Goal: Complete application form

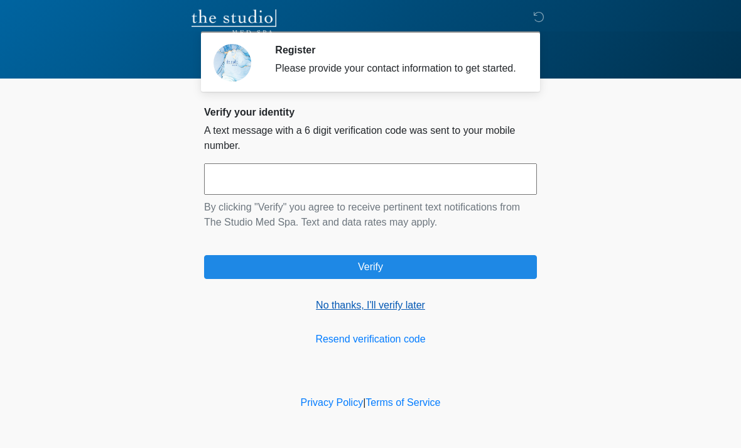
click at [410, 313] on link "No thanks, I'll verify later" at bounding box center [370, 305] width 333 height 15
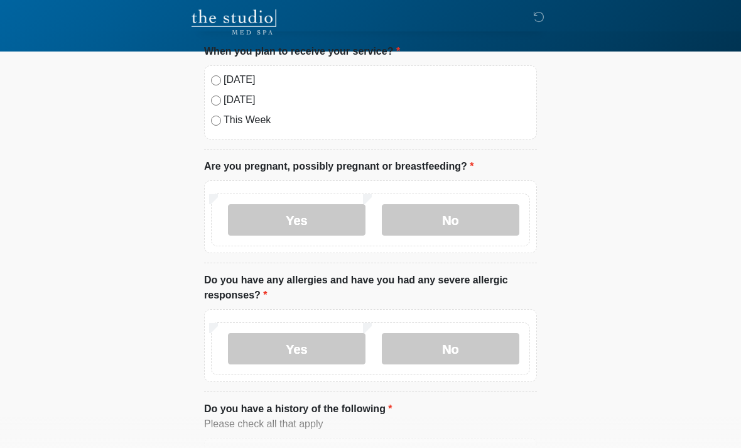
scroll to position [64, 0]
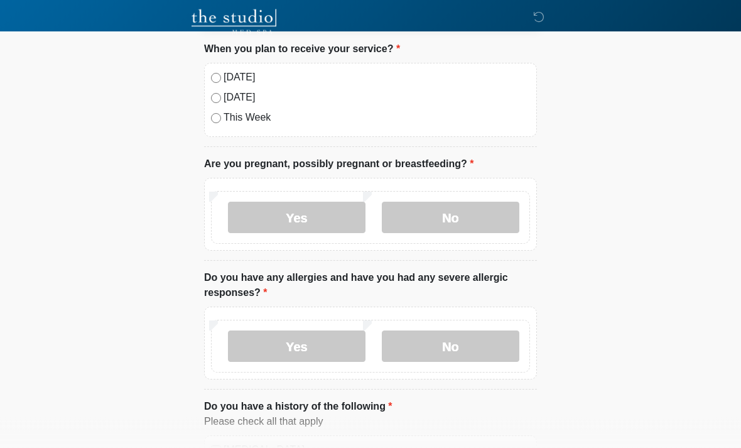
click at [232, 70] on label "[DATE]" at bounding box center [377, 77] width 306 height 15
click at [465, 216] on label "No" at bounding box center [451, 217] width 138 height 31
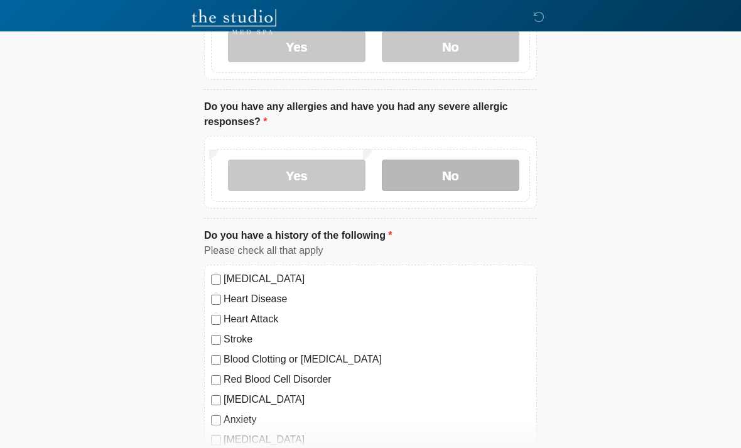
click at [482, 168] on label "No" at bounding box center [451, 175] width 138 height 31
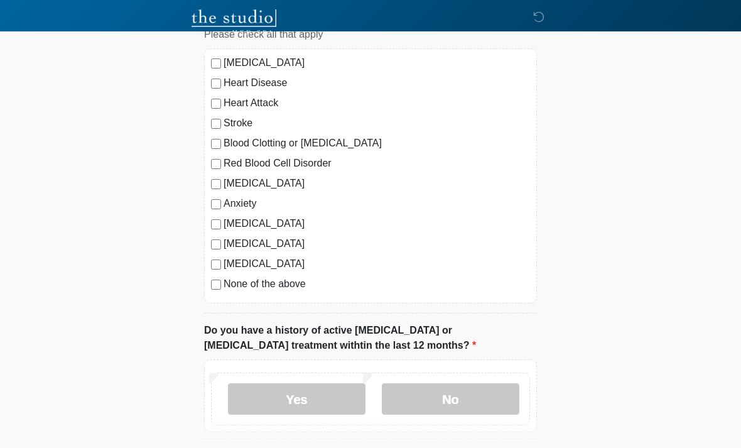
click at [224, 278] on label "None of the above" at bounding box center [377, 283] width 306 height 15
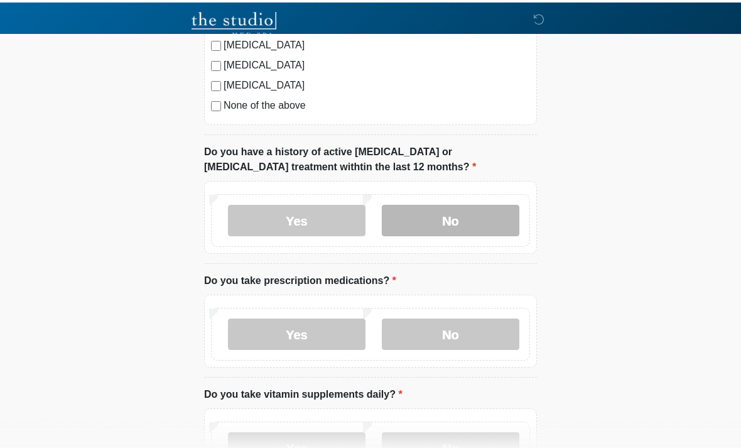
click at [474, 205] on label "No" at bounding box center [451, 217] width 138 height 31
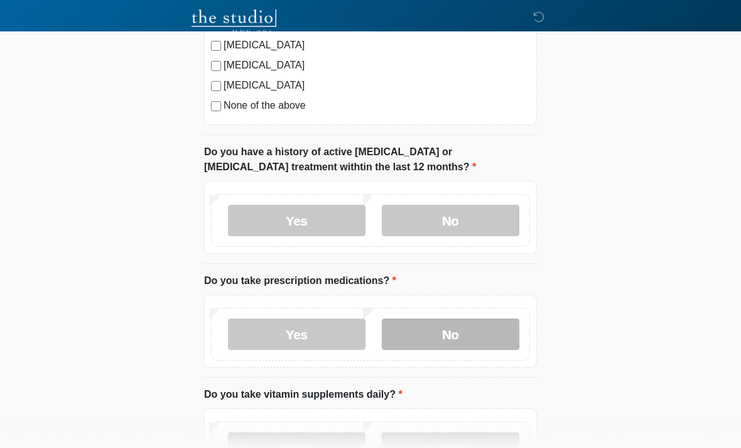
click at [485, 331] on label "No" at bounding box center [451, 333] width 138 height 31
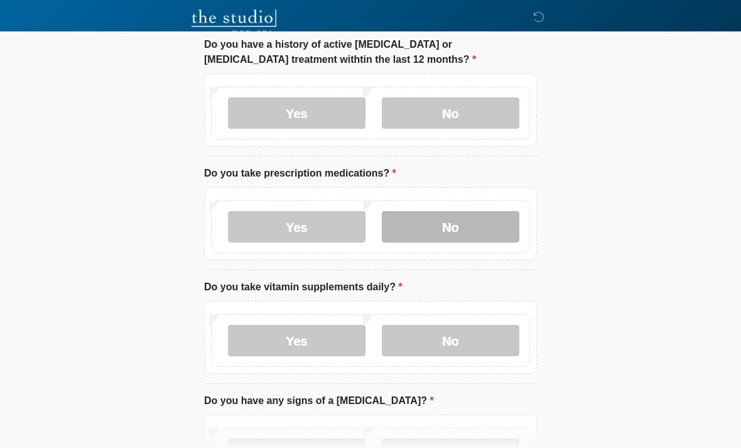
scroll to position [742, 0]
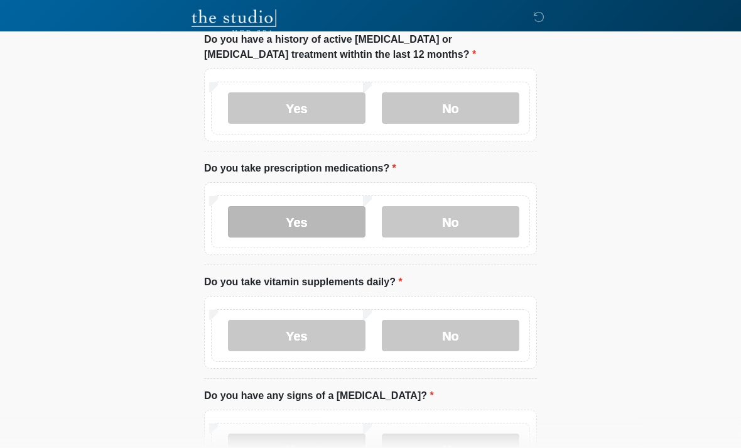
click at [262, 224] on label "Yes" at bounding box center [297, 221] width 138 height 31
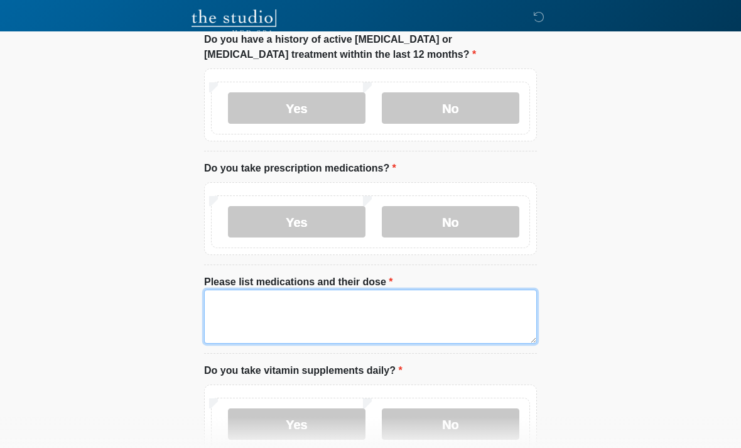
click at [256, 309] on textarea "Please list medications and their dose" at bounding box center [370, 316] width 333 height 54
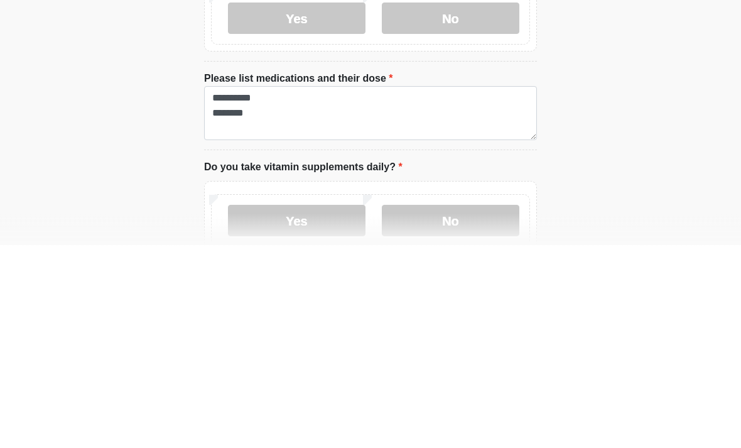
scroll to position [946, 0]
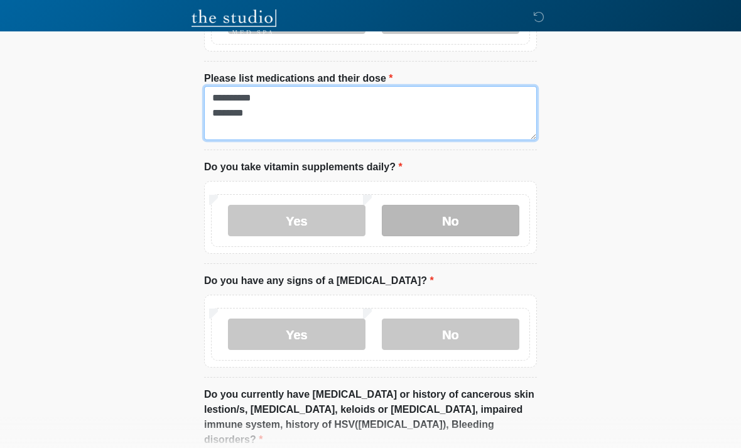
type textarea "**********"
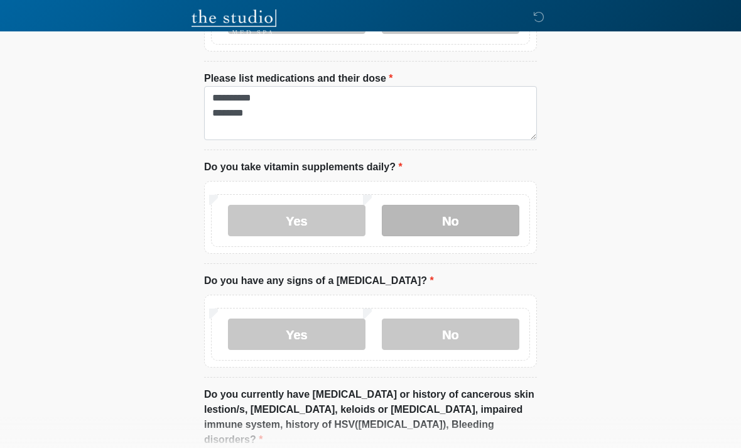
click at [489, 217] on label "No" at bounding box center [451, 220] width 138 height 31
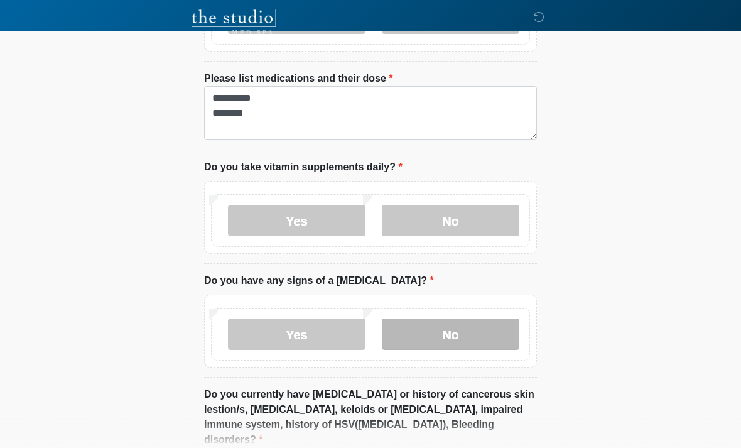
click at [457, 345] on label "No" at bounding box center [451, 333] width 138 height 31
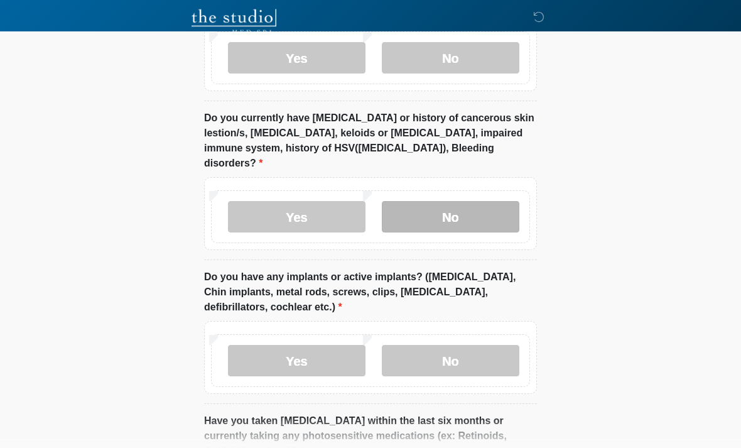
click at [490, 202] on label "No" at bounding box center [451, 217] width 138 height 31
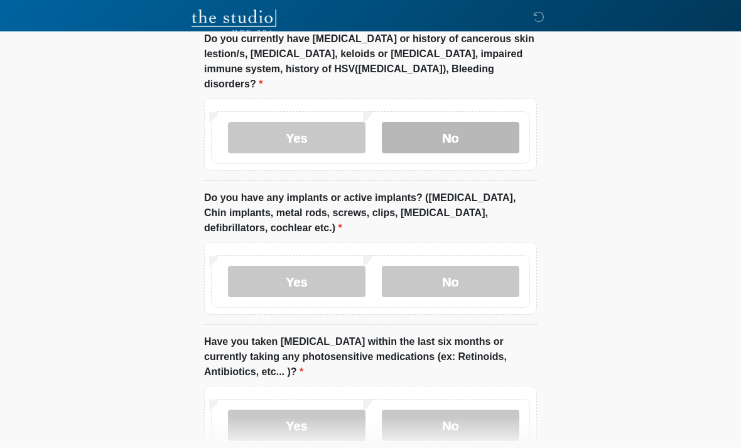
scroll to position [1365, 0]
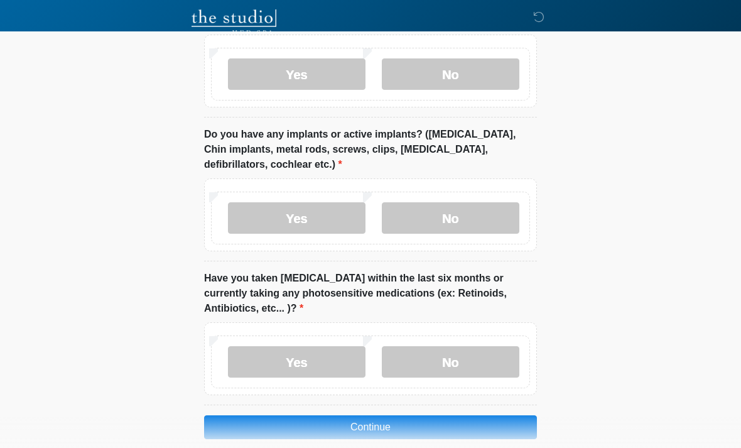
click at [482, 365] on div "Yes No" at bounding box center [370, 361] width 319 height 53
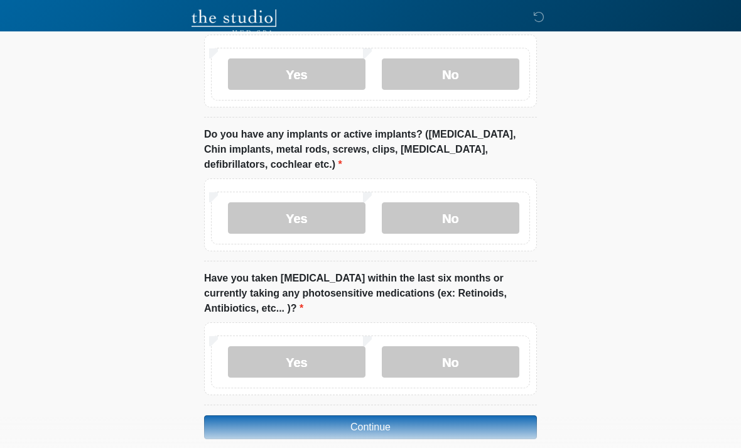
click at [487, 415] on button "Continue" at bounding box center [370, 427] width 333 height 24
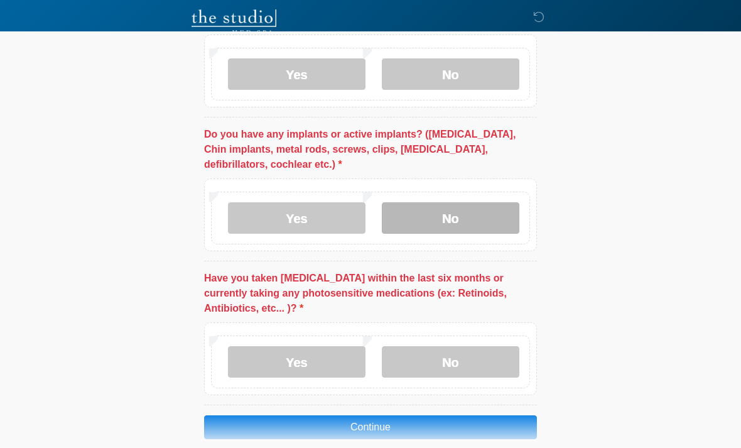
click at [487, 202] on label "No" at bounding box center [451, 217] width 138 height 31
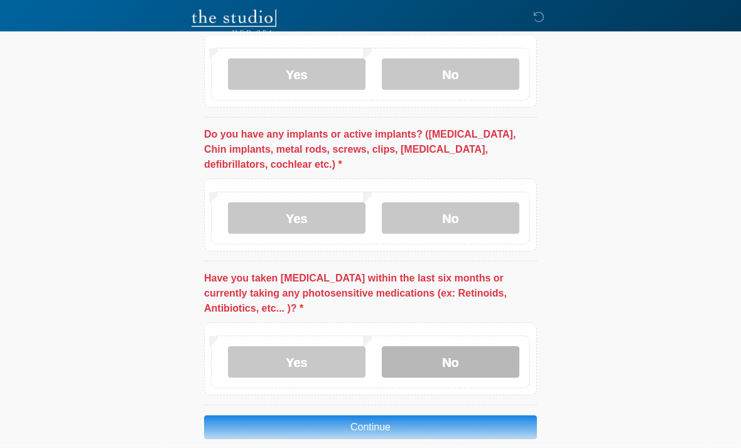
click at [474, 346] on label "No" at bounding box center [451, 361] width 138 height 31
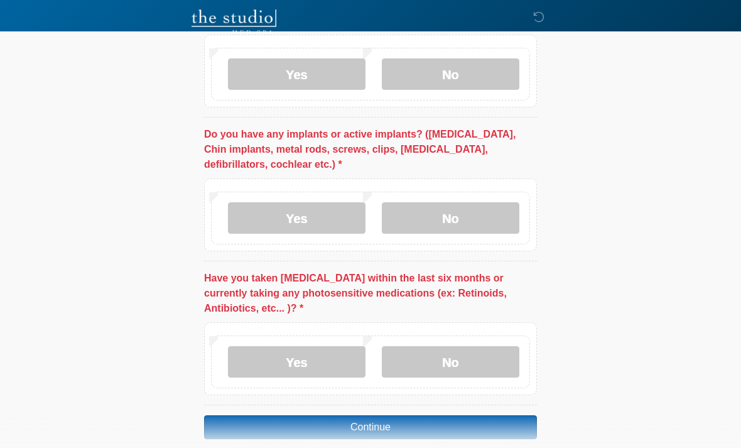
click at [504, 419] on button "Continue" at bounding box center [370, 427] width 333 height 24
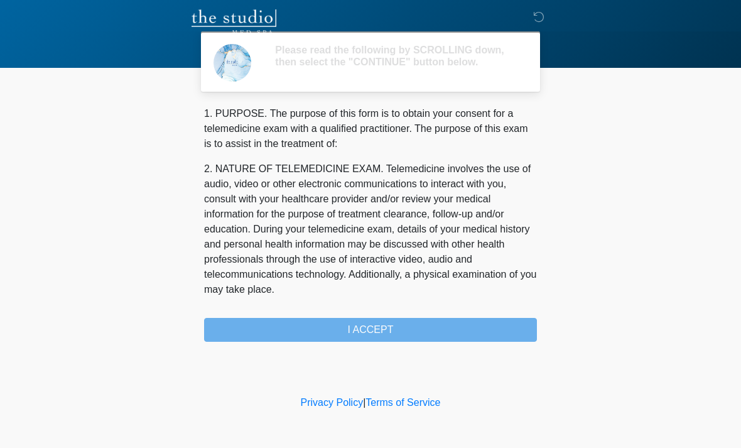
scroll to position [0, 0]
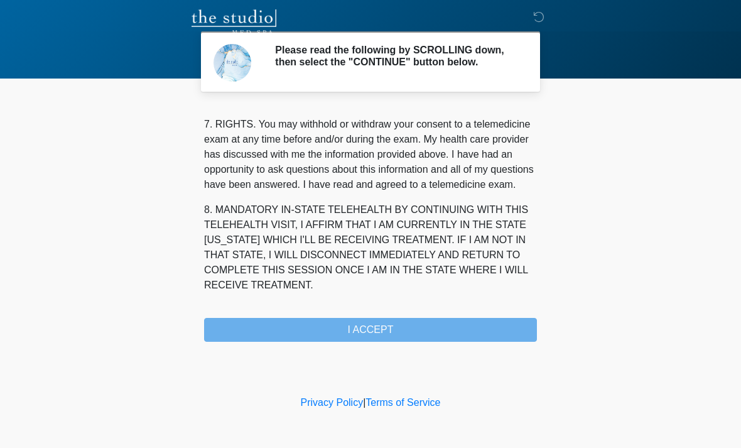
click at [442, 320] on div "1. PURPOSE. The purpose of this form is to obtain your consent for a telemedici…" at bounding box center [370, 223] width 333 height 235
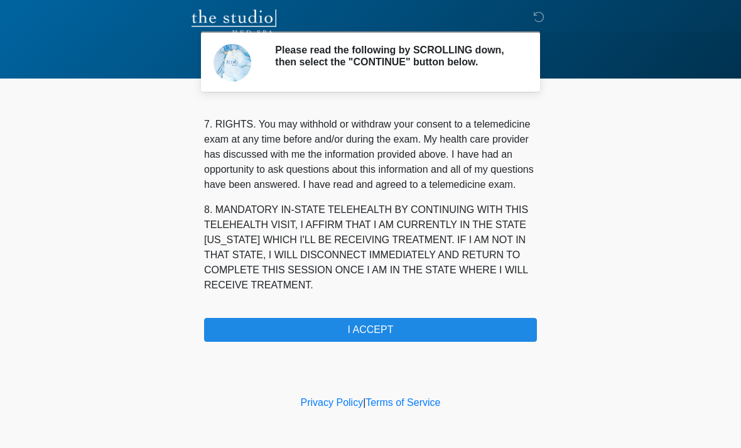
click at [441, 320] on div "1. PURPOSE. The purpose of this form is to obtain your consent for a telemedici…" at bounding box center [370, 223] width 333 height 235
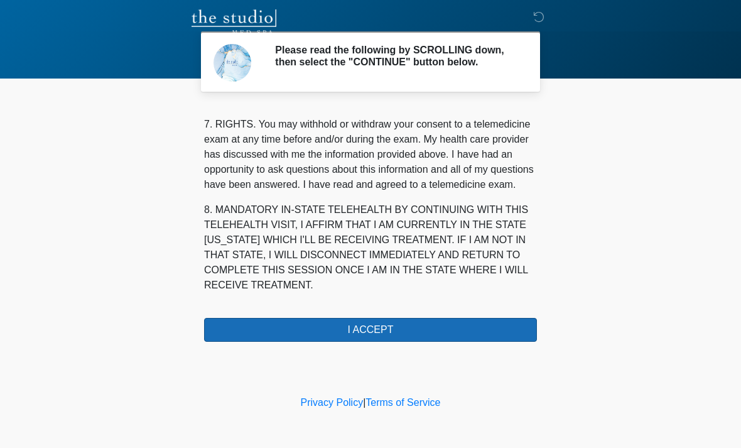
click at [451, 329] on button "I ACCEPT" at bounding box center [370, 330] width 333 height 24
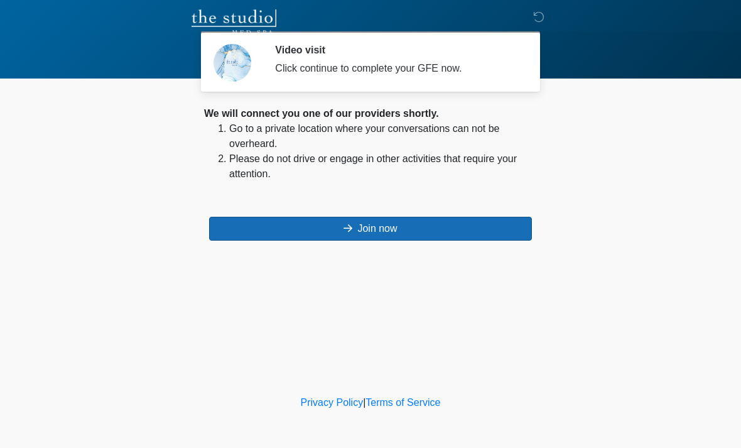
click at [327, 237] on button "Join now" at bounding box center [370, 229] width 323 height 24
